Goal: Ask a question

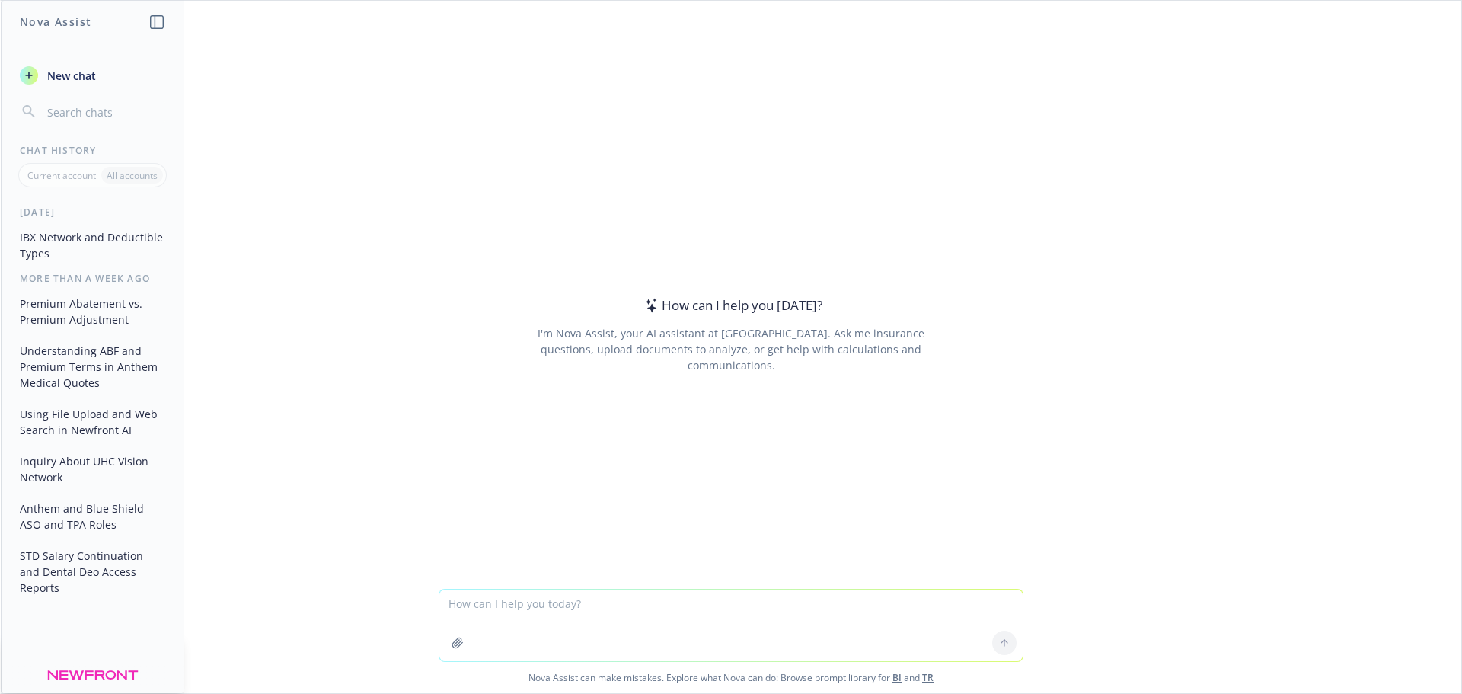
click at [637, 618] on textarea at bounding box center [730, 625] width 583 height 72
type textarea "How can you tell if an LTD plan is pre-tax"
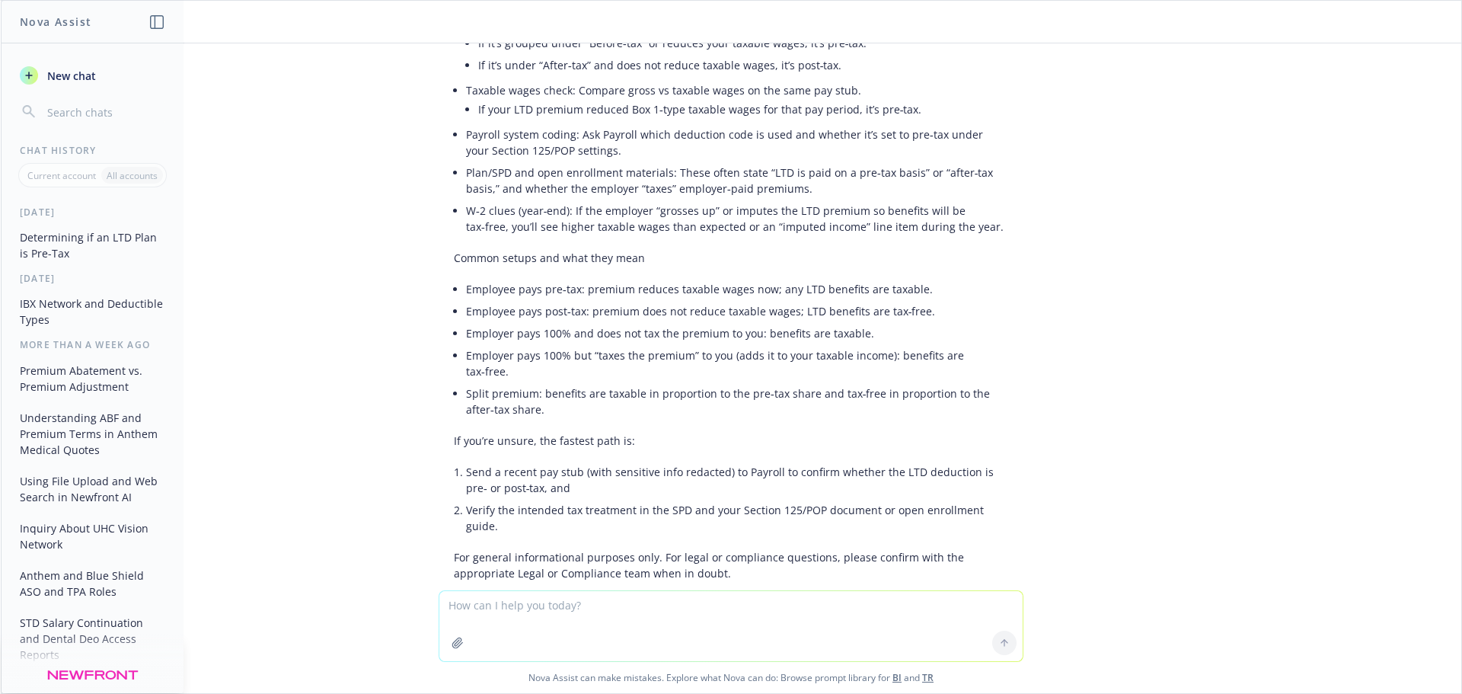
scroll to position [212, 0]
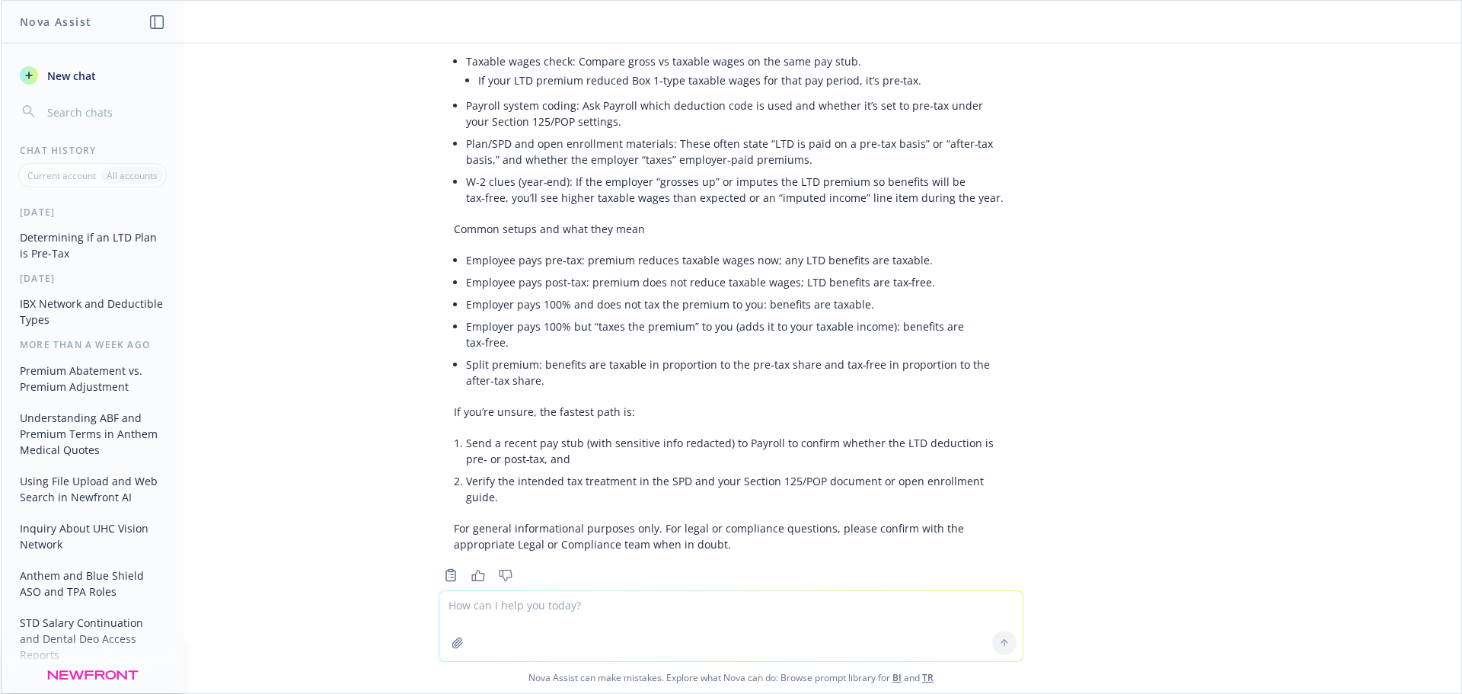
click at [746, 622] on textarea at bounding box center [730, 626] width 583 height 70
type textarea "Is the LTD benefit in the attached proposal pre-tax or post-tax?"
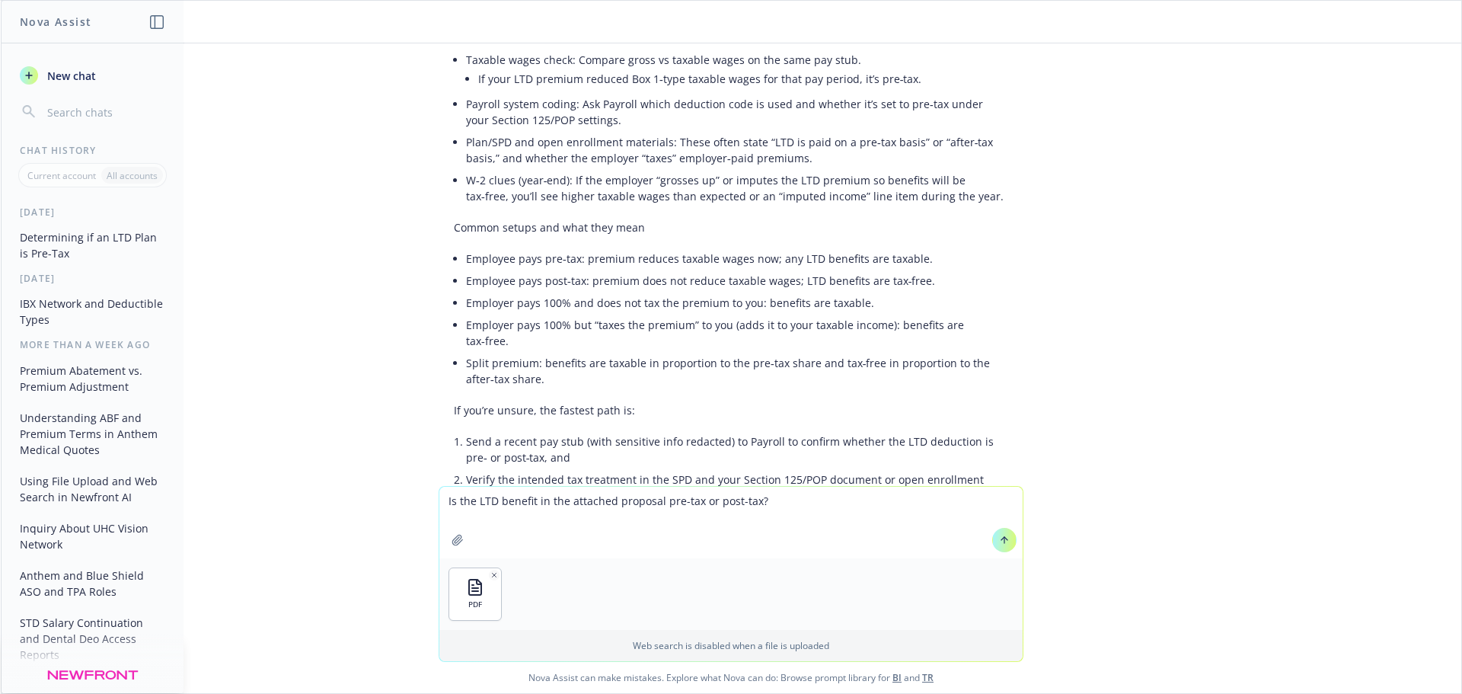
click at [1004, 538] on icon at bounding box center [1004, 540] width 0 height 6
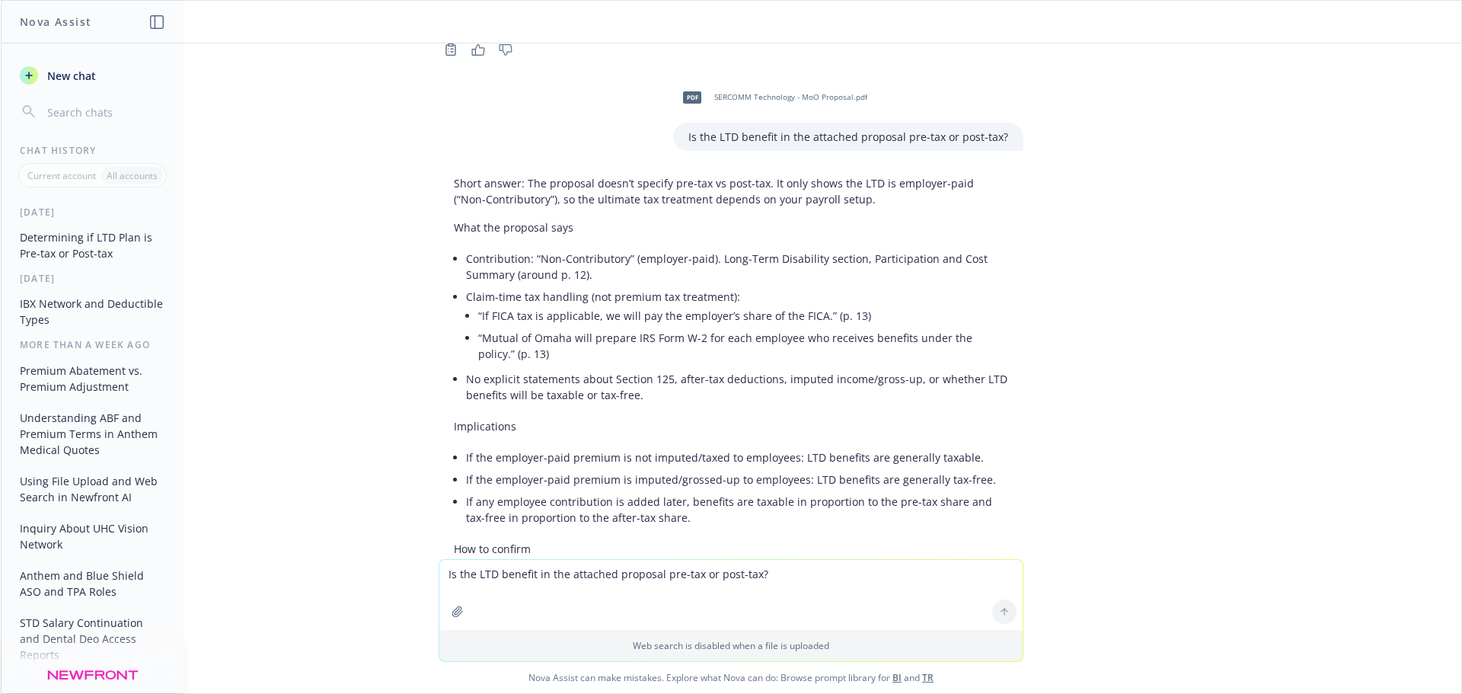
scroll to position [662, 0]
